Goal: Task Accomplishment & Management: Manage account settings

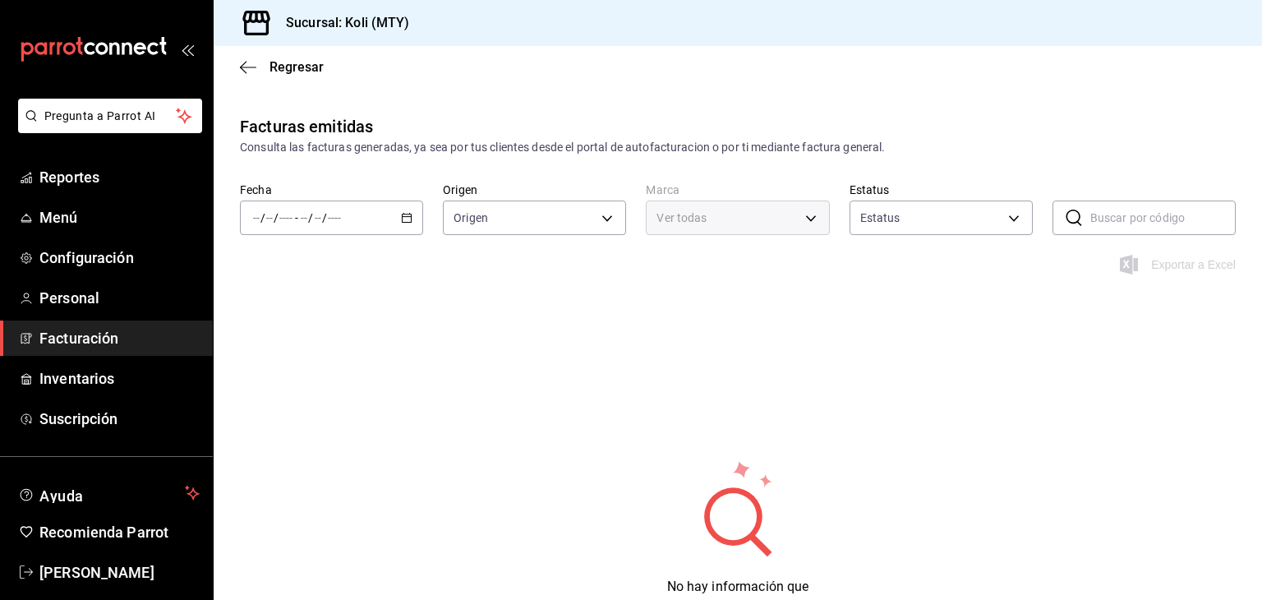
type input "ORDER_INVOICE,GENERAL_INVOICE"
type input "ACTIVE,PENDING_CANCELLATION,CANCELLED,PRE_CANCELLED"
type input "d0121fda-d2d9-471b-a553-6c3ebe72ecf1"
click at [364, 215] on div "/ / - / /" at bounding box center [331, 217] width 183 height 35
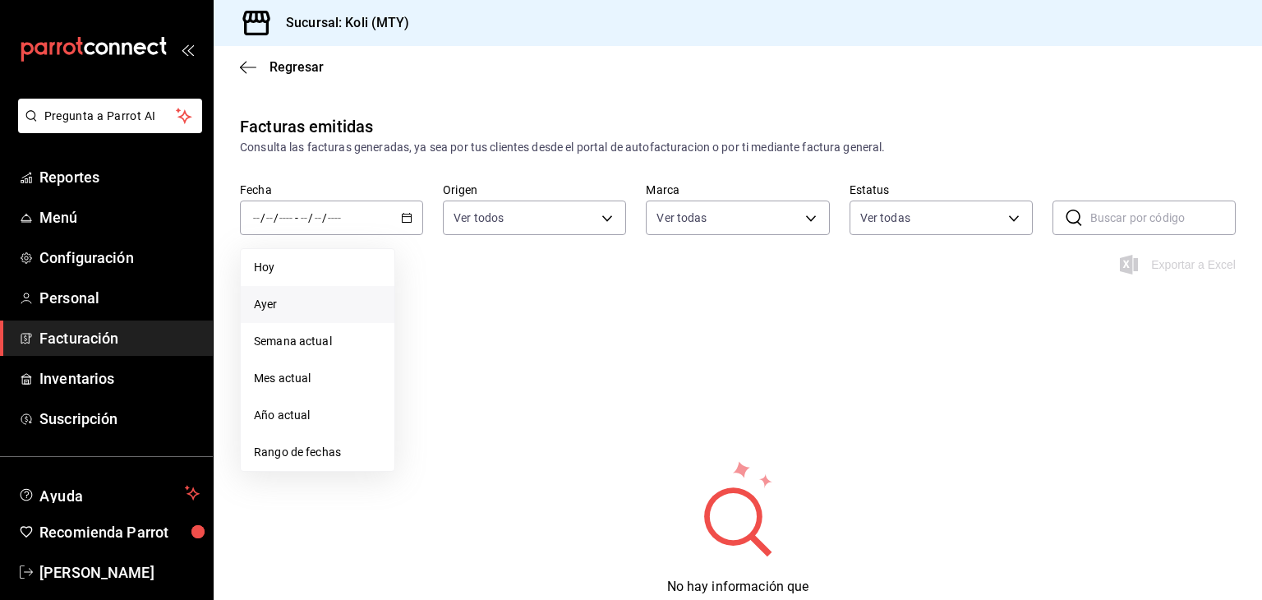
click at [293, 296] on span "Ayer" at bounding box center [317, 304] width 127 height 17
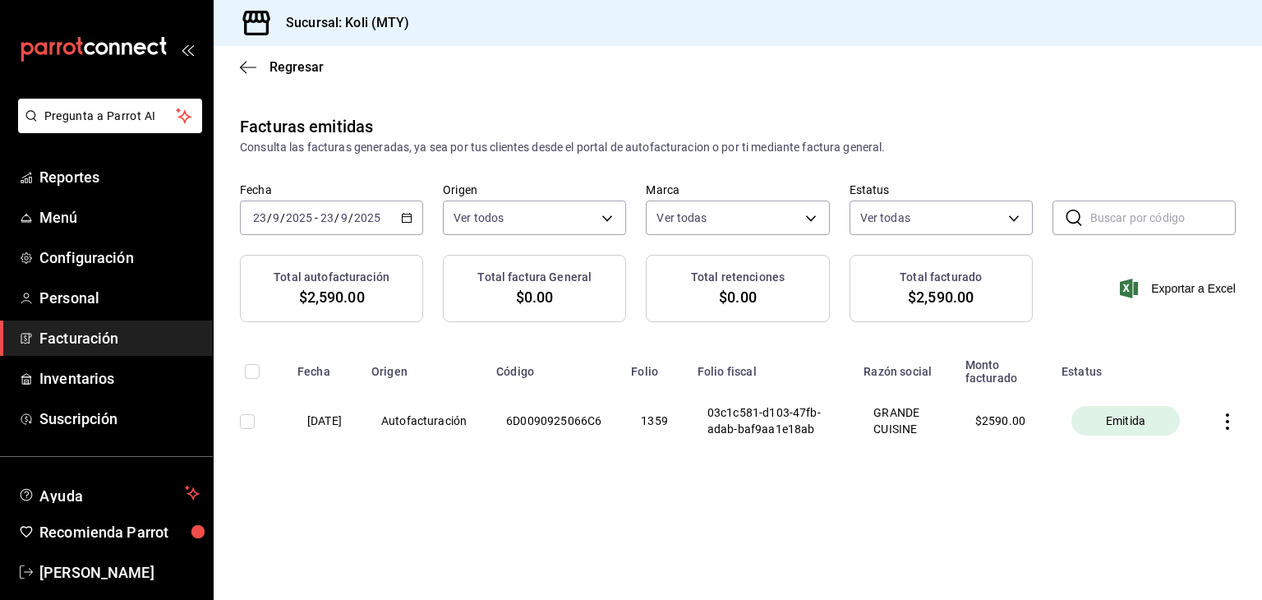
click at [1229, 430] on icon "button" at bounding box center [1227, 421] width 16 height 16
click at [1188, 466] on div "Cancelar factura" at bounding box center [1153, 472] width 85 height 13
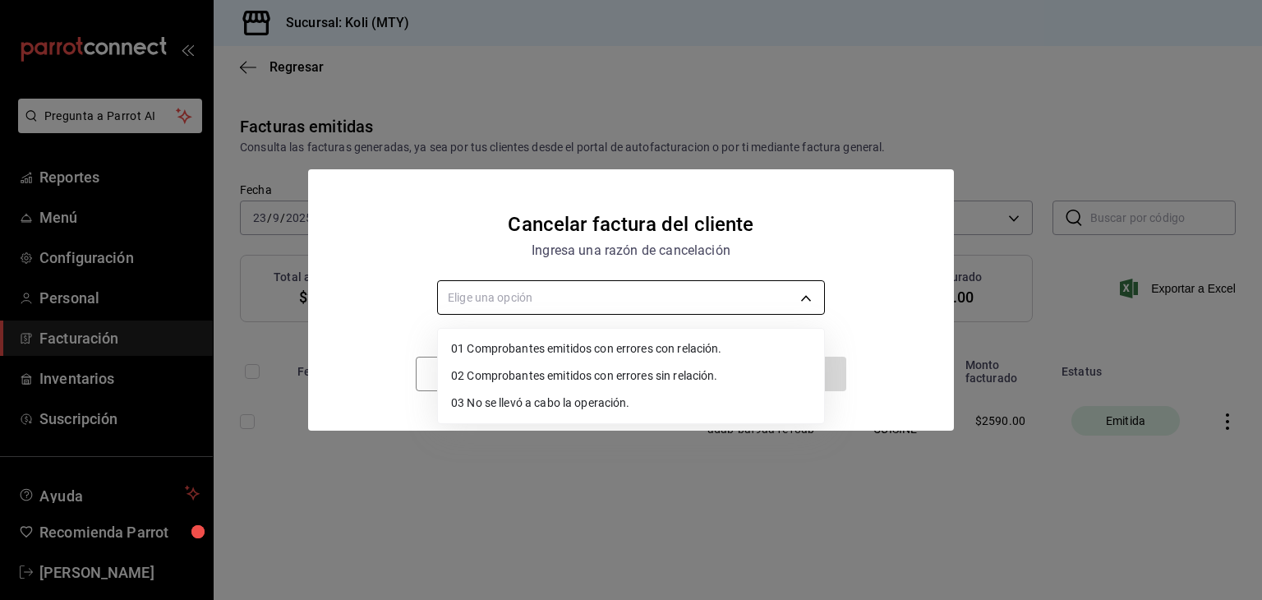
click at [713, 305] on body "Pregunta a Parrot AI Reportes Menú Configuración Personal Facturación Inventari…" at bounding box center [631, 300] width 1262 height 600
click at [661, 375] on li "02 Comprobantes emitidos con errores sin relación." at bounding box center [631, 375] width 386 height 27
type input "RECEIPT_UNRELATED_ERRORS"
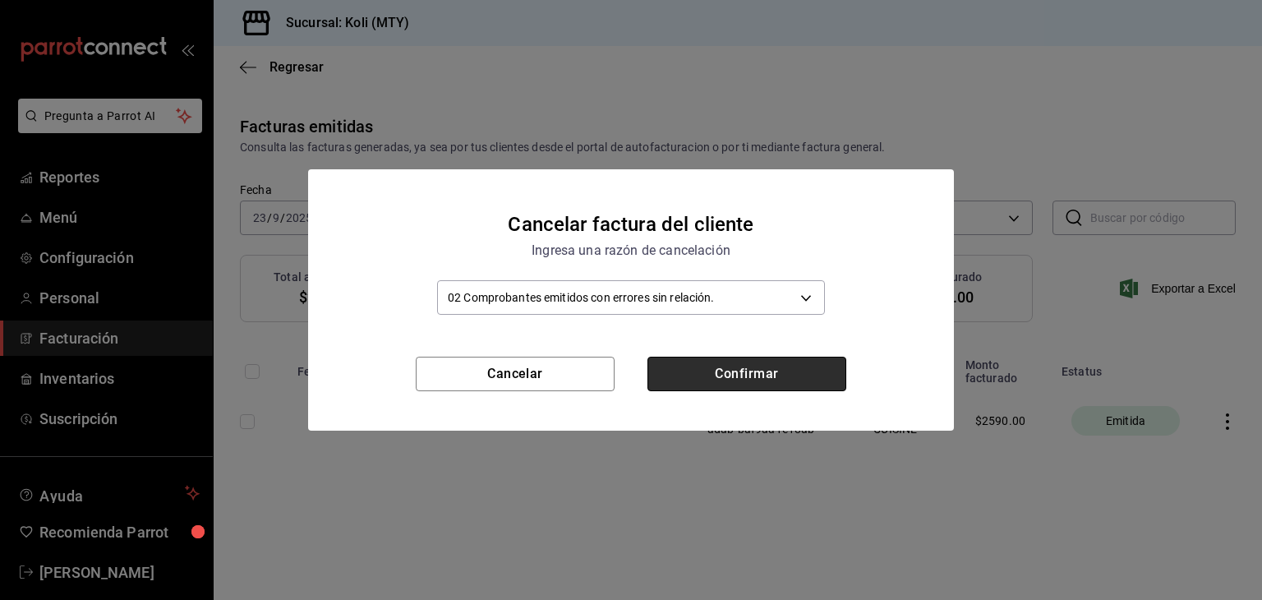
click at [699, 380] on button "Confirmar" at bounding box center [746, 374] width 199 height 35
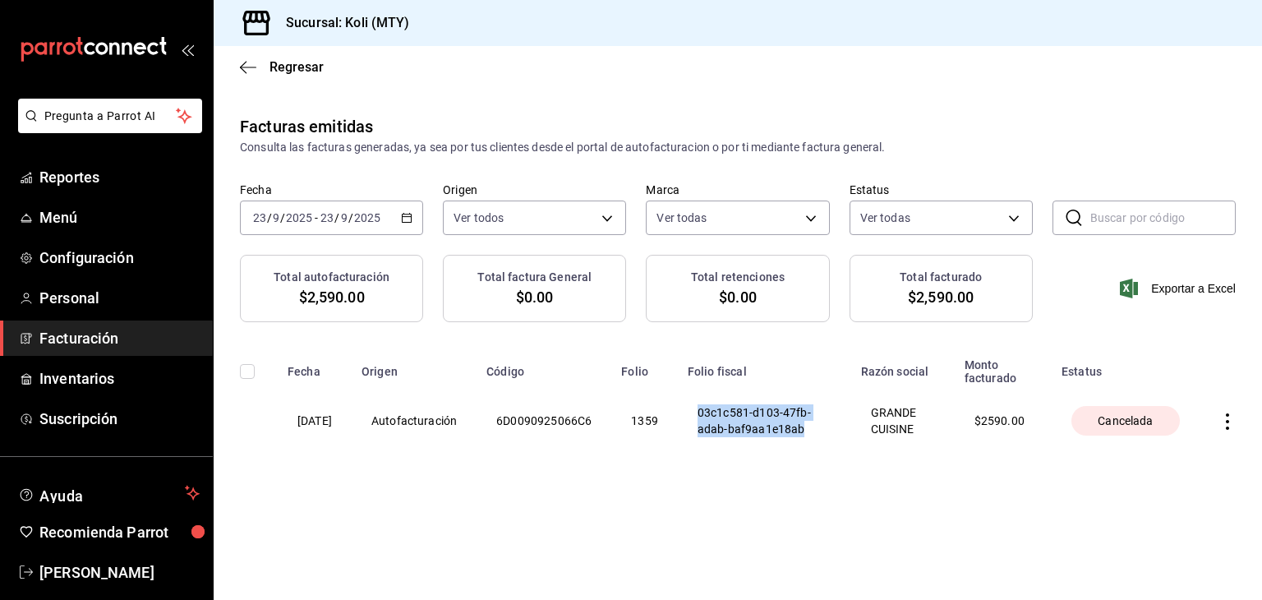
drag, startPoint x: 721, startPoint y: 412, endPoint x: 831, endPoint y: 429, distance: 111.4
click at [831, 429] on th "03c1c581-d103-47fb-adab-baf9aa1e18ab" at bounding box center [764, 420] width 173 height 72
copy th "03c1c581-d103-47fb-adab-baf9aa1e18ab"
